Goal: Transaction & Acquisition: Subscribe to service/newsletter

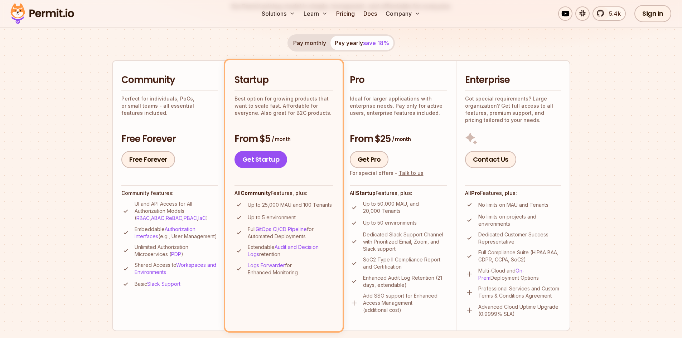
scroll to position [143, 0]
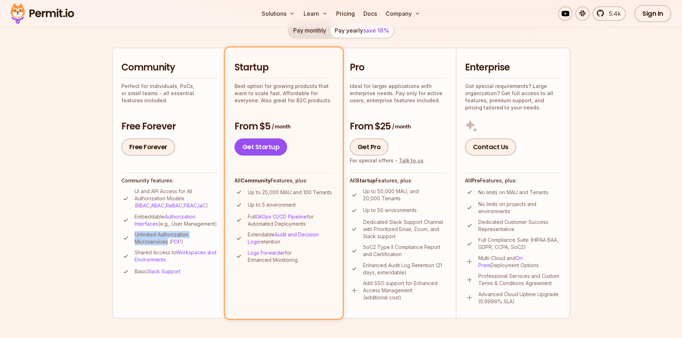
drag, startPoint x: 168, startPoint y: 251, endPoint x: 134, endPoint y: 240, distance: 36.0
click at [134, 240] on li "Unlimited Authorization Microservices ( PDP )" at bounding box center [169, 238] width 97 height 14
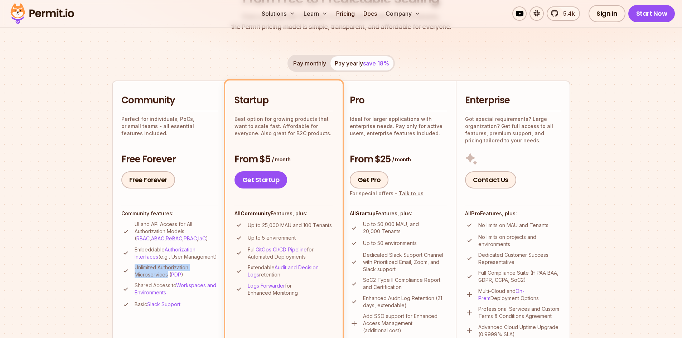
scroll to position [107, 0]
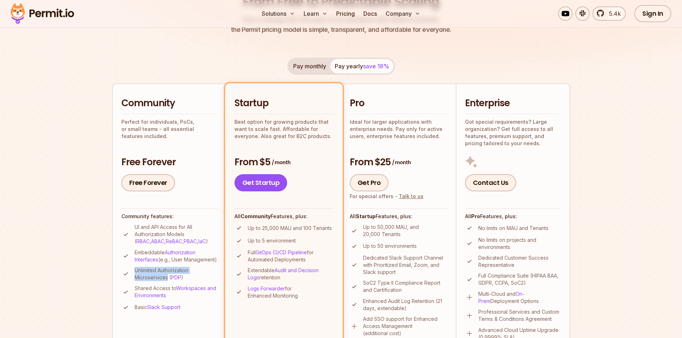
click at [308, 62] on button "Pay monthly" at bounding box center [310, 66] width 42 height 14
click at [337, 64] on button "Pay yearly save 18%" at bounding box center [361, 66] width 63 height 14
click at [311, 64] on button "Pay monthly" at bounding box center [310, 66] width 42 height 14
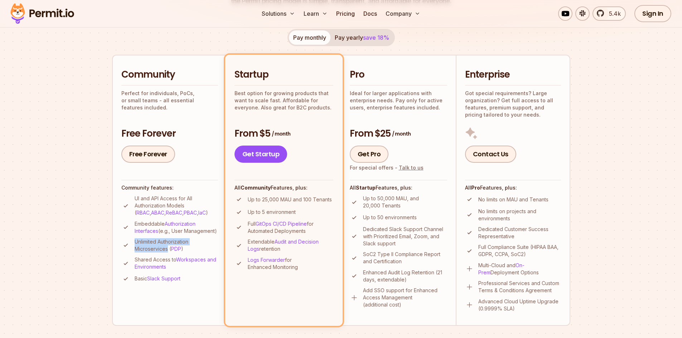
scroll to position [143, 0]
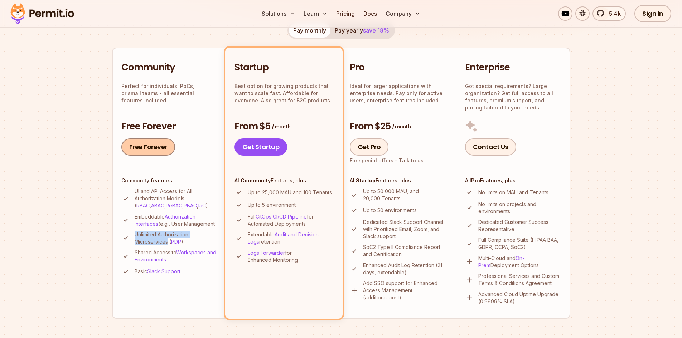
click at [165, 149] on link "Free Forever" at bounding box center [148, 147] width 54 height 17
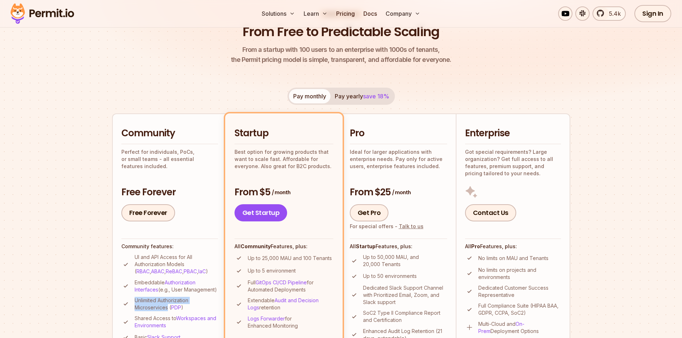
scroll to position [0, 0]
